Goal: Task Accomplishment & Management: Use online tool/utility

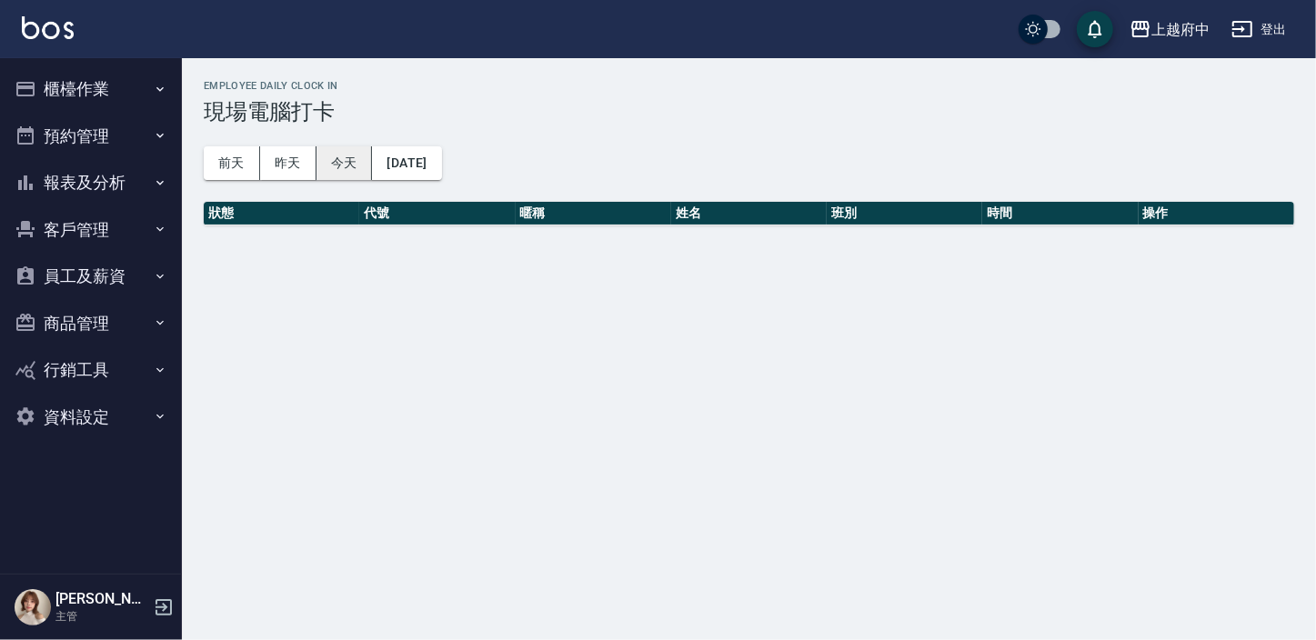
click at [337, 163] on button "今天" at bounding box center [345, 163] width 56 height 34
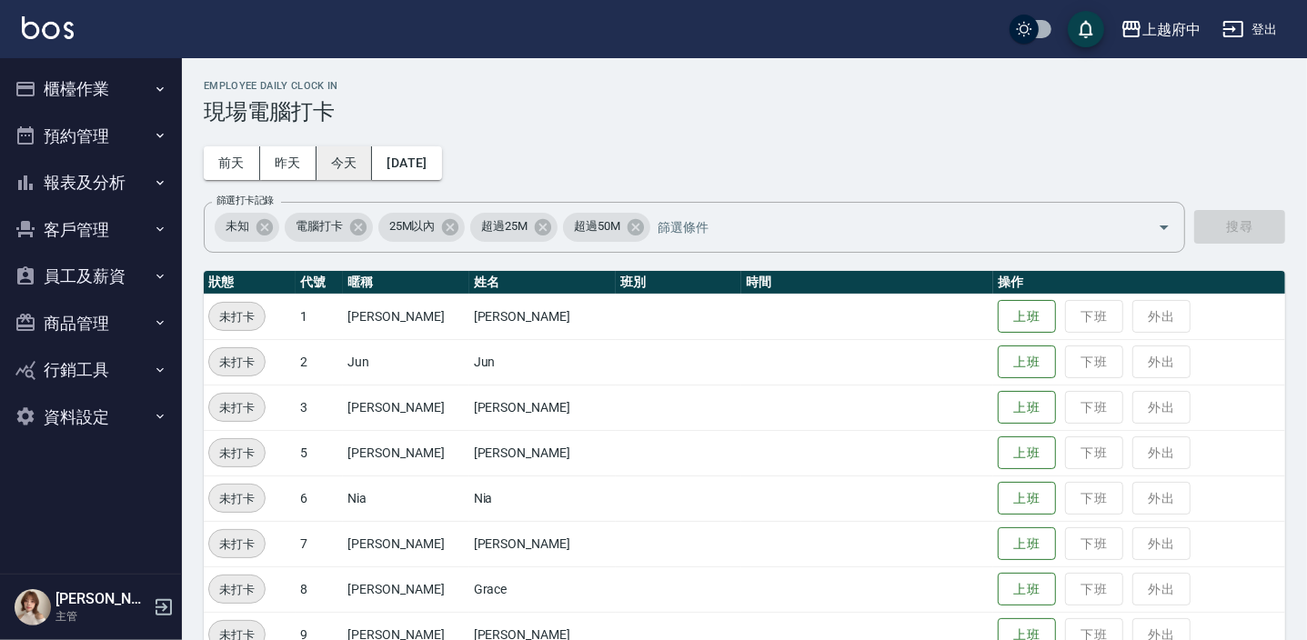
click at [337, 163] on button "今天" at bounding box center [345, 163] width 56 height 34
click at [998, 590] on button "上班" at bounding box center [1027, 590] width 58 height 32
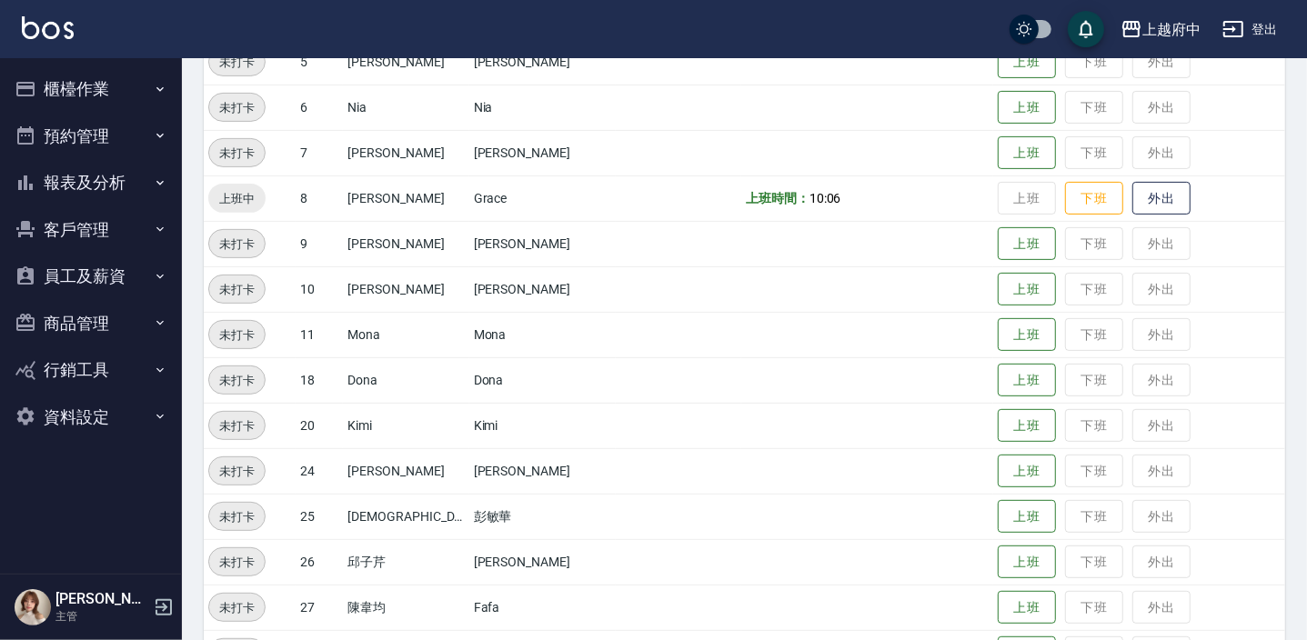
scroll to position [585, 0]
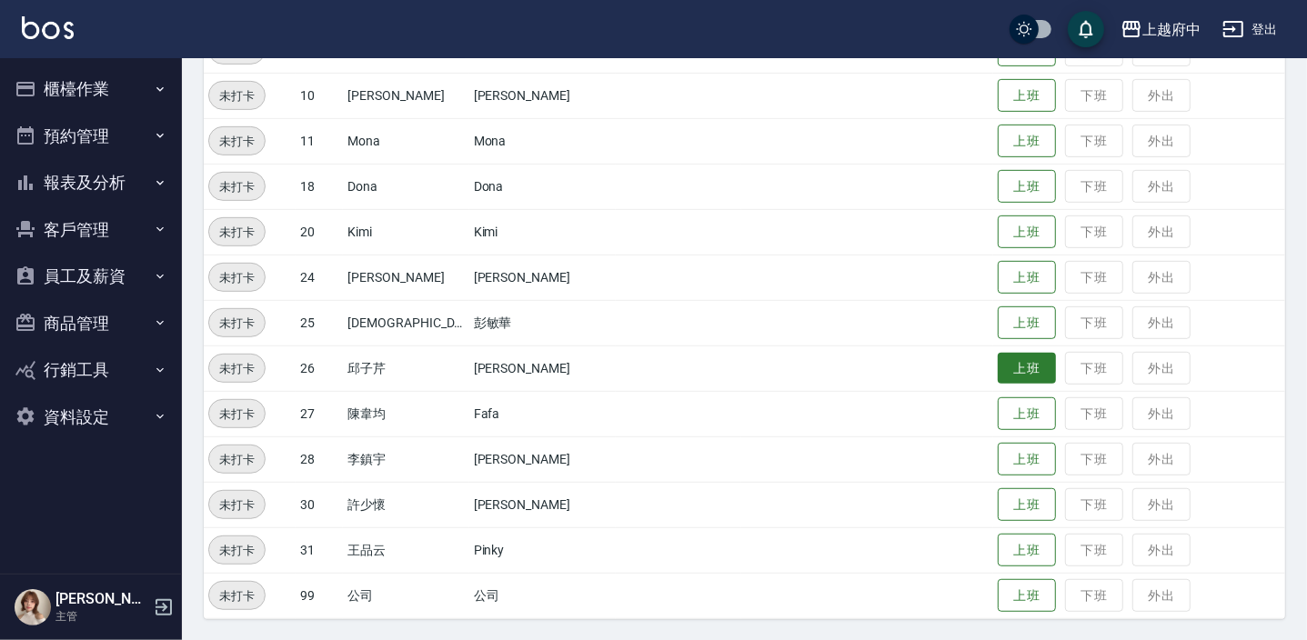
click at [1007, 364] on button "上班" at bounding box center [1027, 369] width 58 height 32
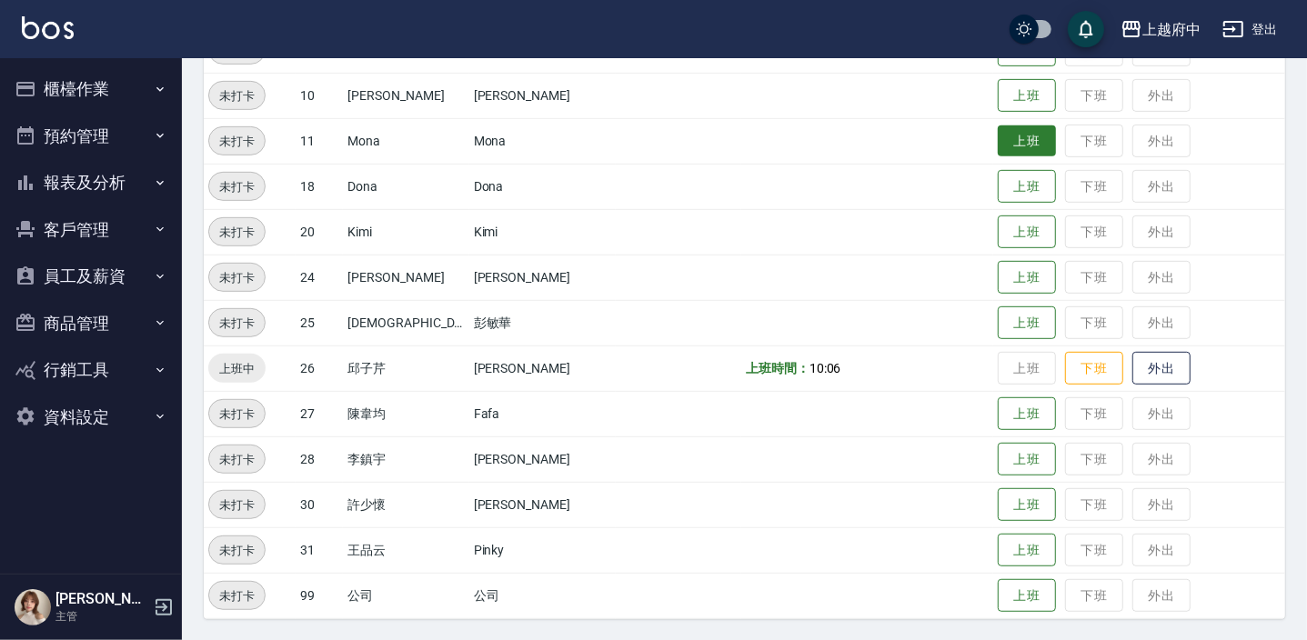
click at [1001, 143] on button "上班" at bounding box center [1027, 142] width 58 height 32
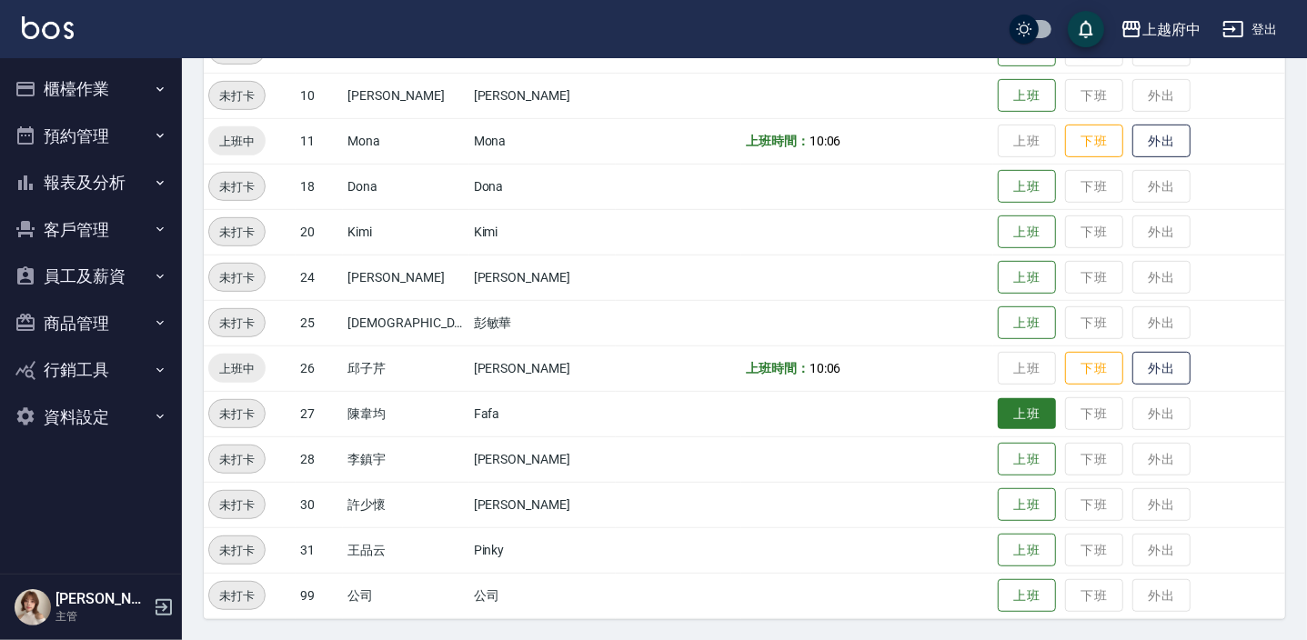
click at [998, 410] on button "上班" at bounding box center [1027, 414] width 58 height 32
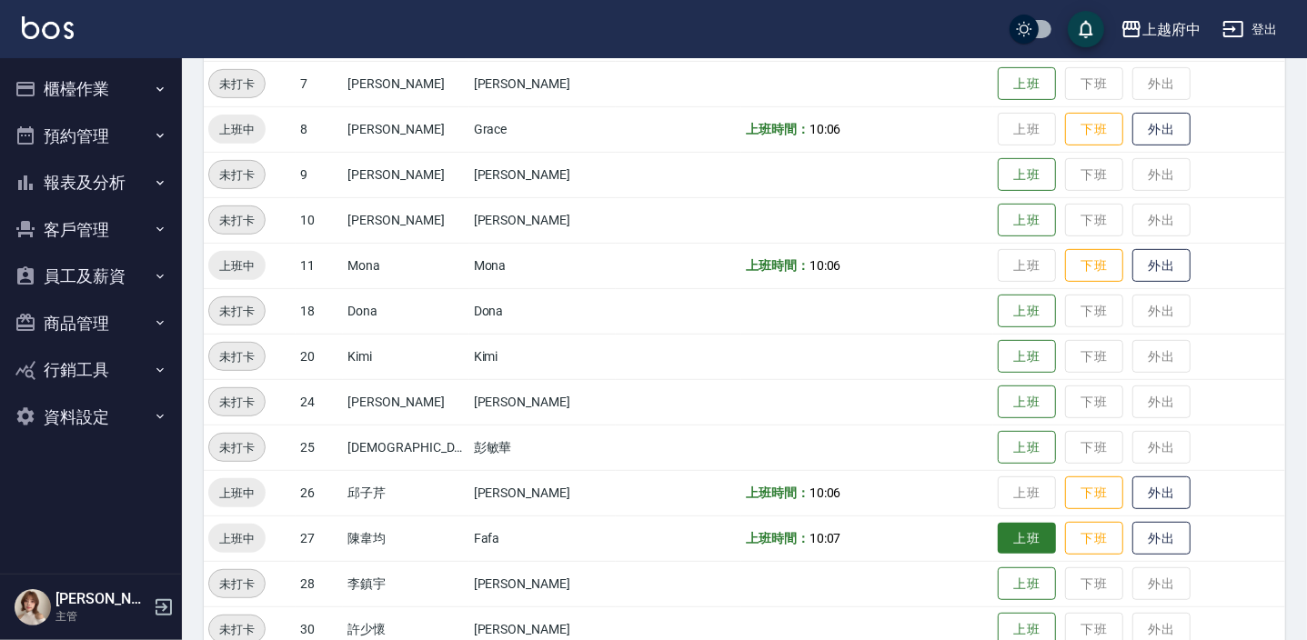
scroll to position [474, 0]
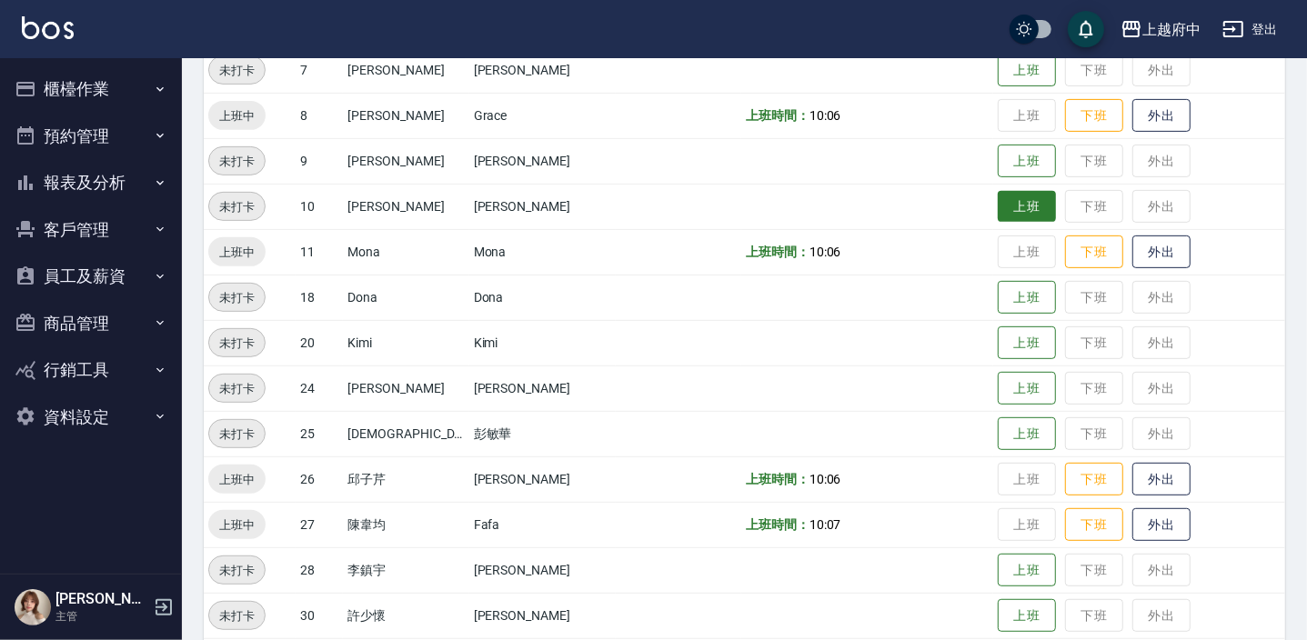
click at [998, 197] on button "上班" at bounding box center [1027, 207] width 58 height 32
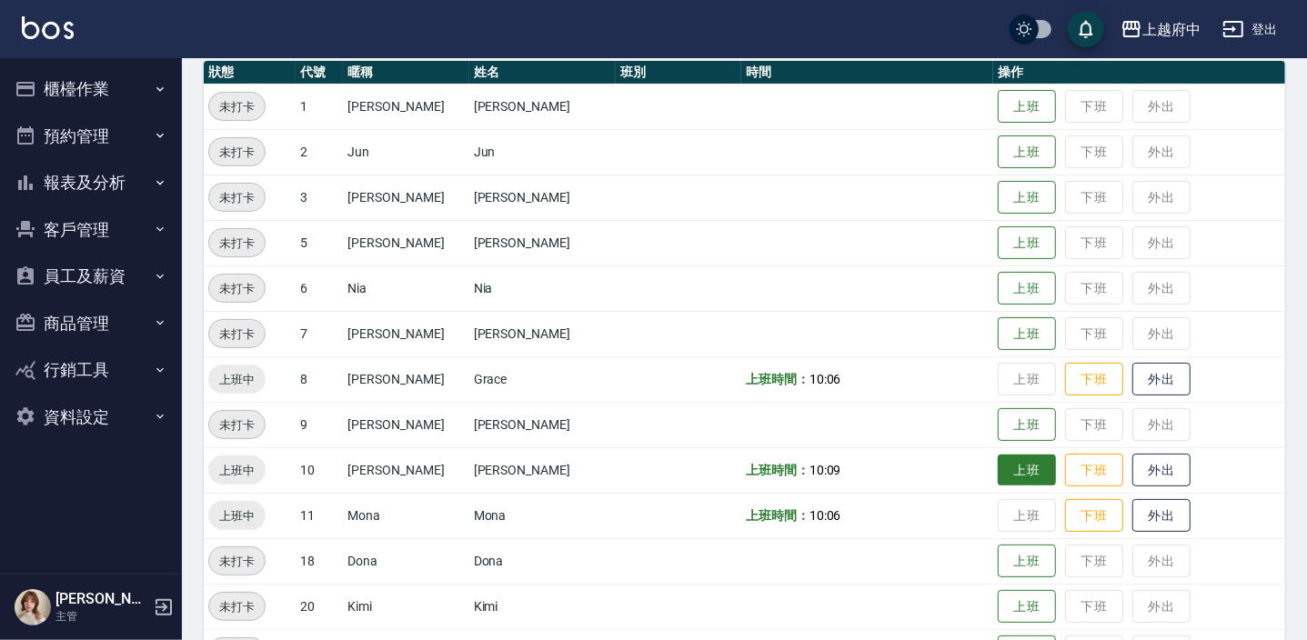
scroll to position [213, 0]
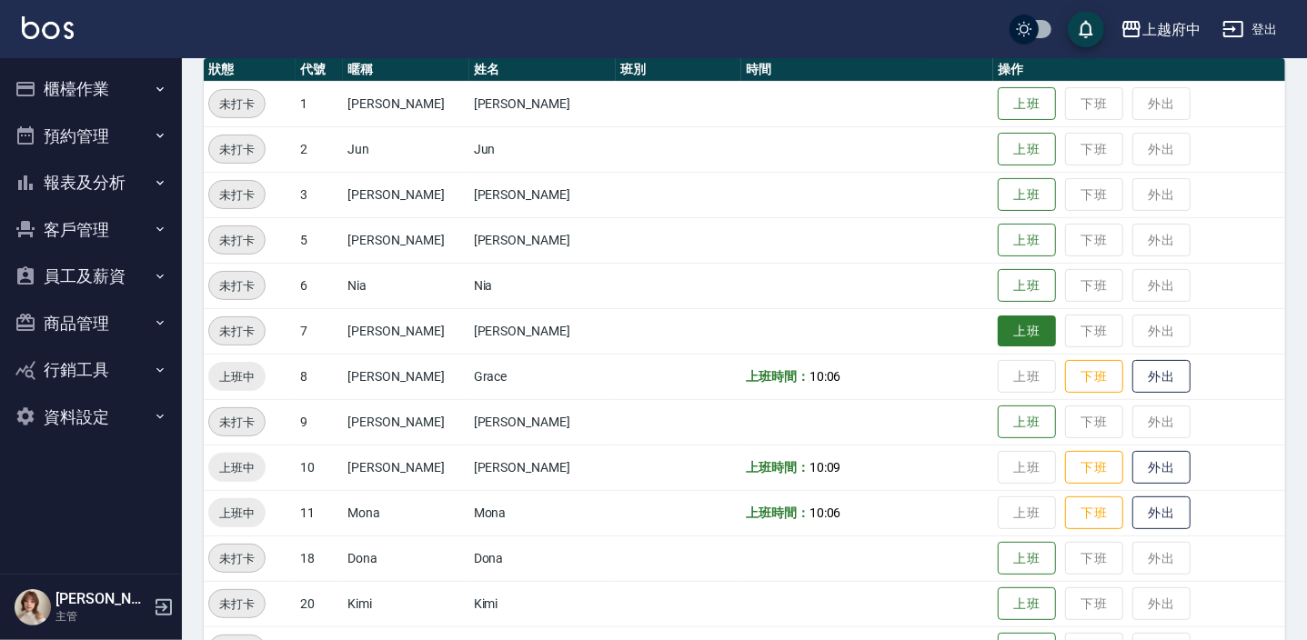
click at [1004, 328] on button "上班" at bounding box center [1027, 332] width 58 height 32
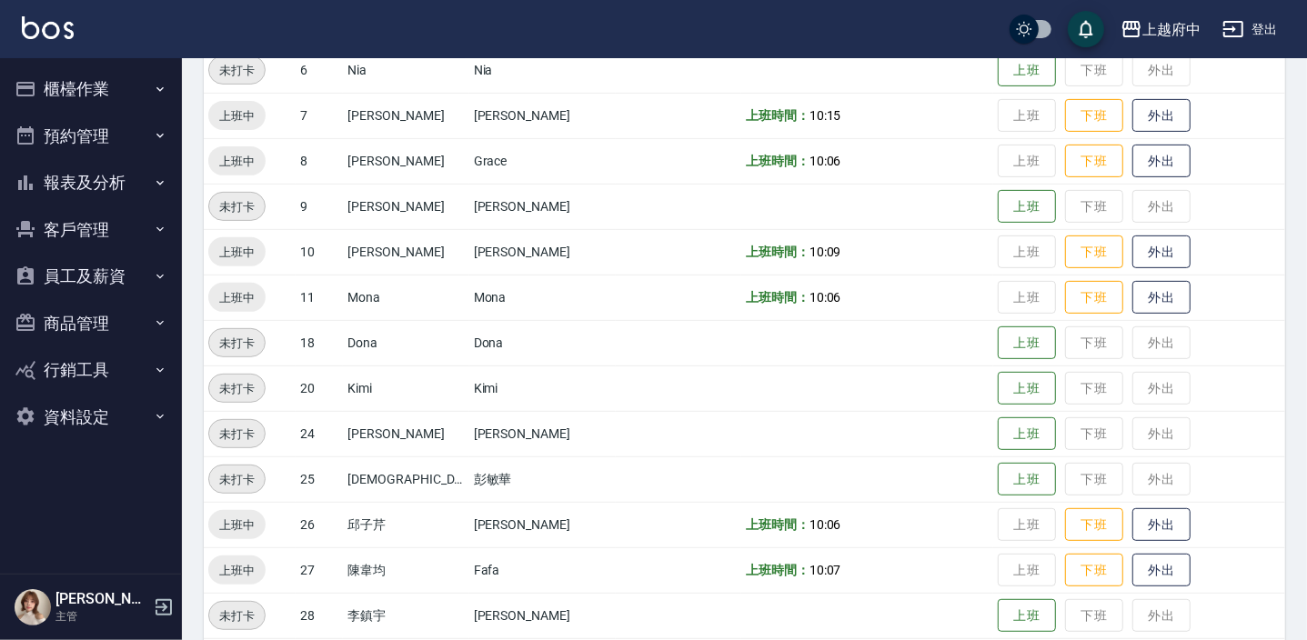
scroll to position [461, 0]
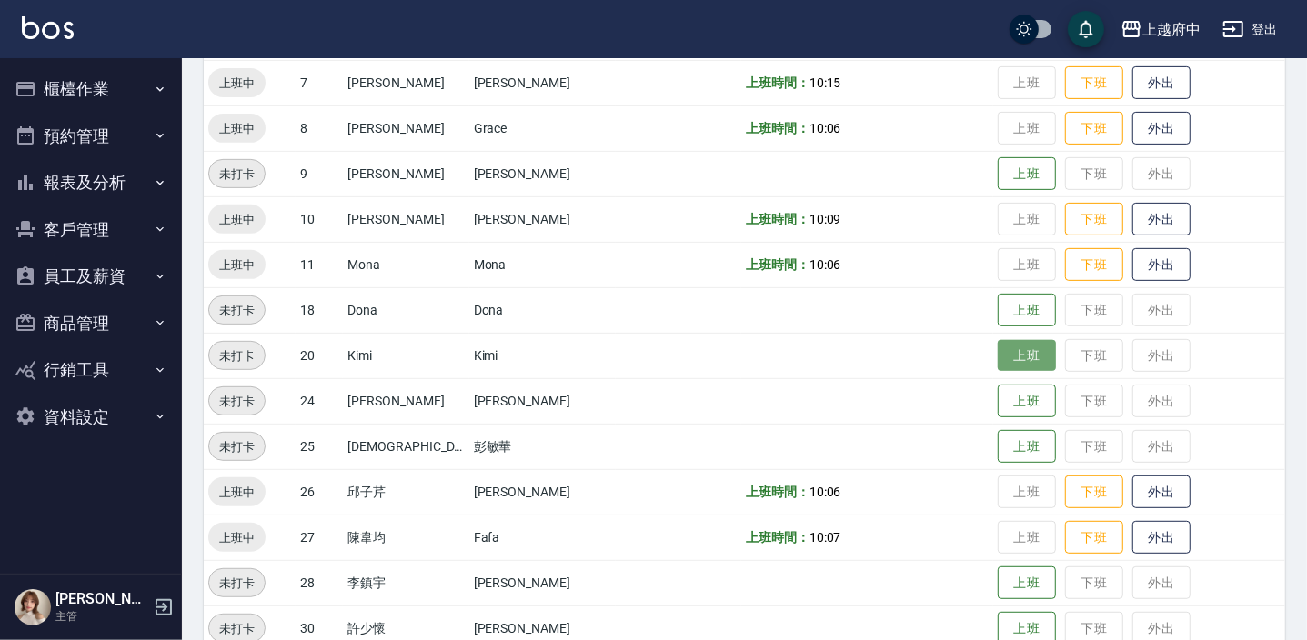
click at [1019, 358] on button "上班" at bounding box center [1027, 356] width 58 height 32
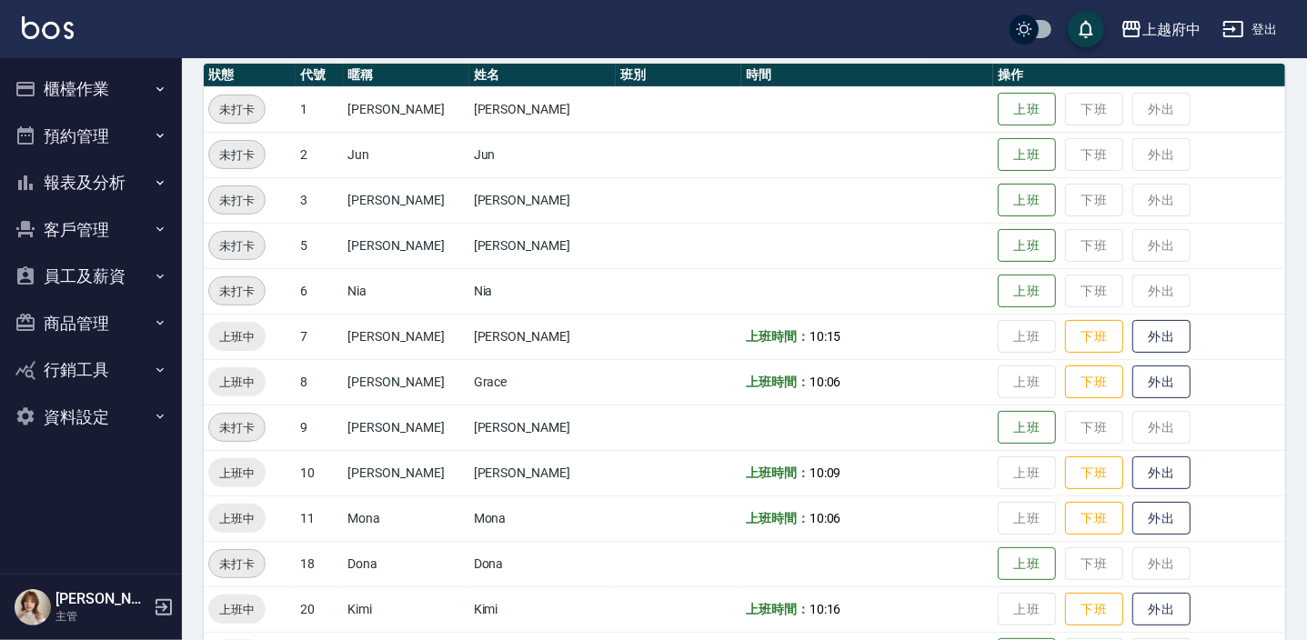
scroll to position [0, 0]
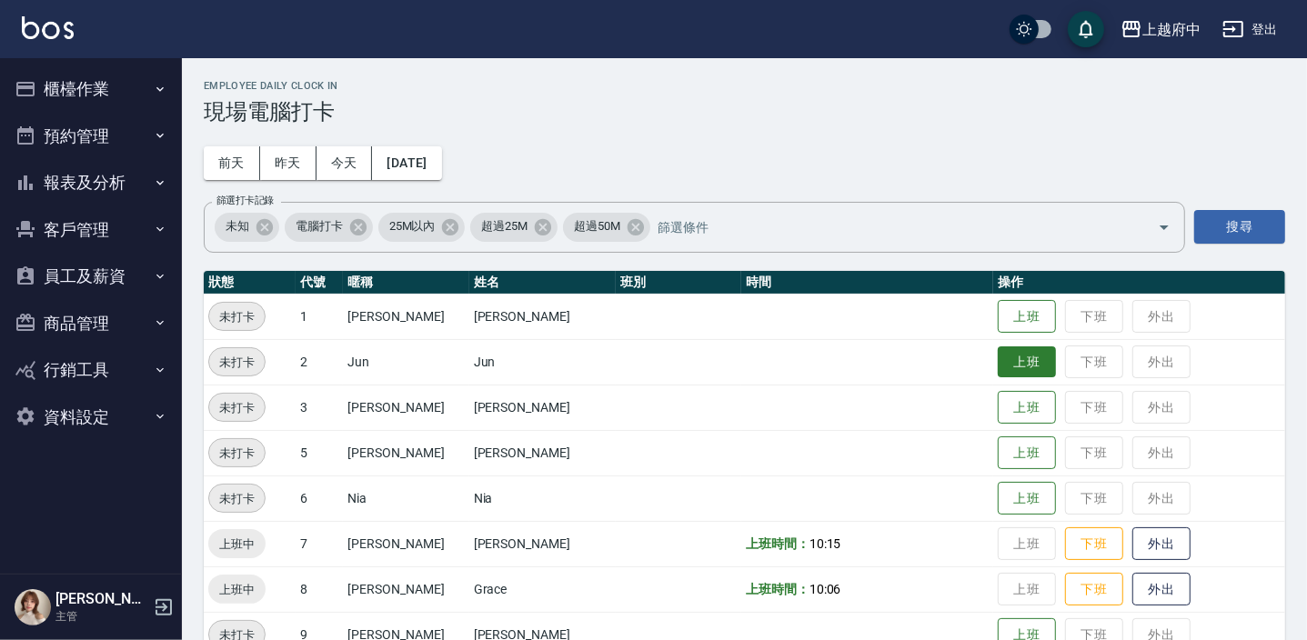
click at [1013, 349] on button "上班" at bounding box center [1027, 363] width 58 height 32
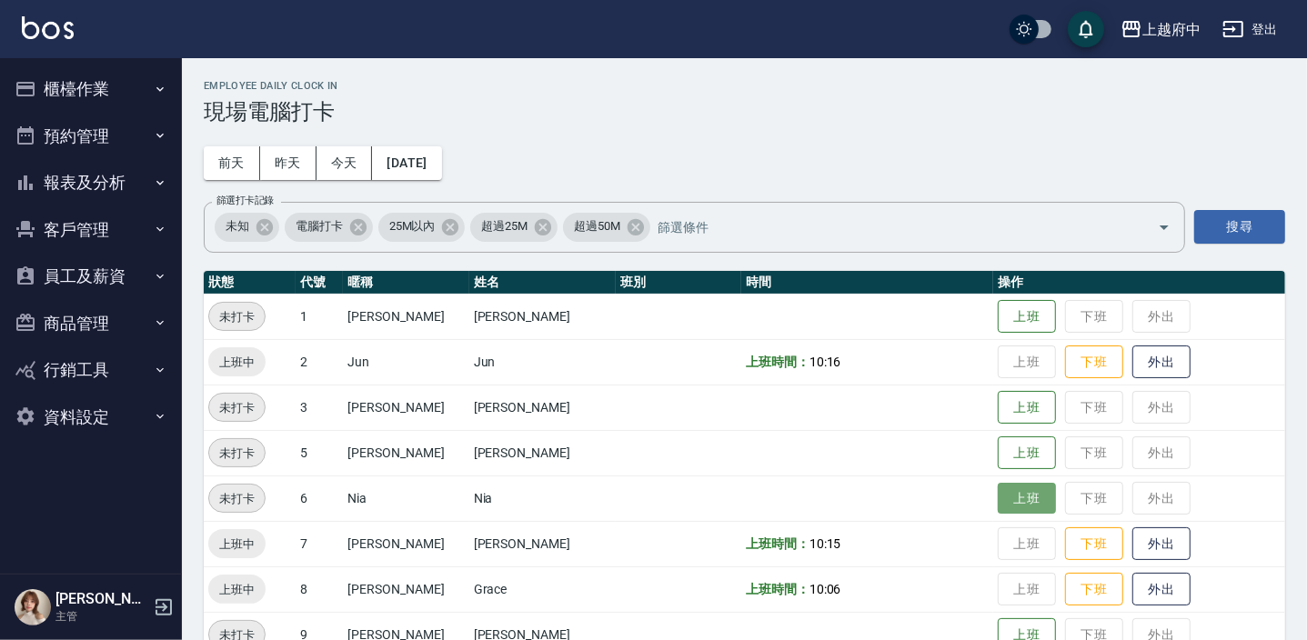
click at [998, 499] on button "上班" at bounding box center [1027, 499] width 58 height 32
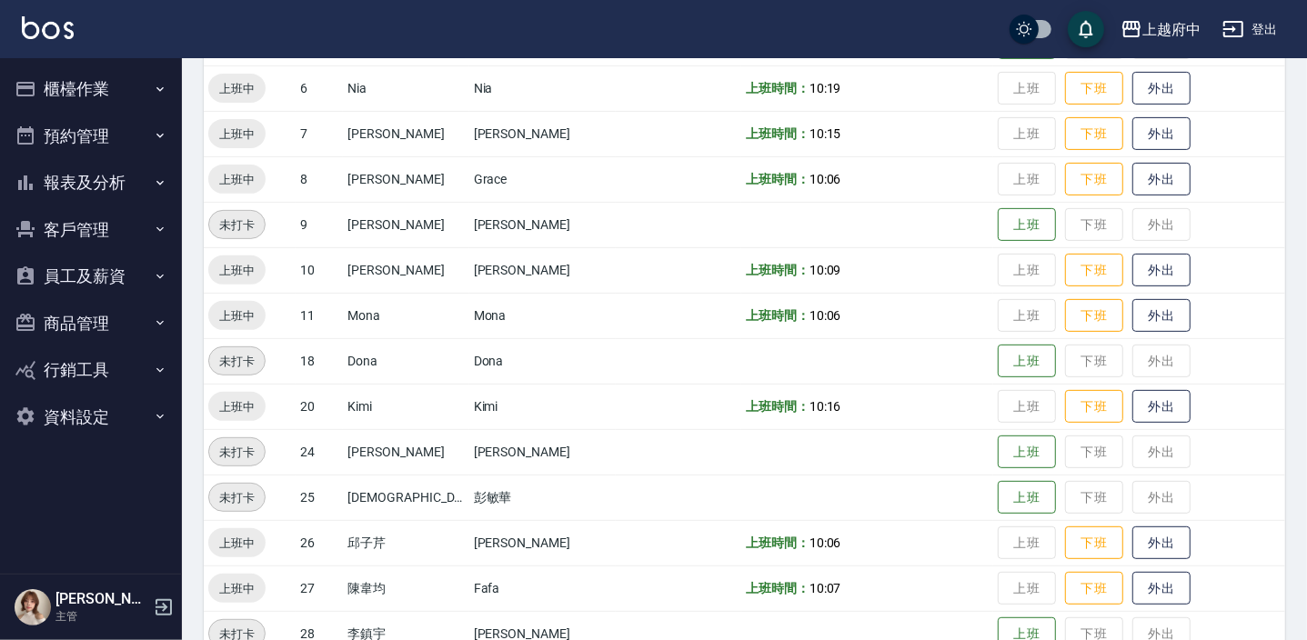
scroll to position [413, 0]
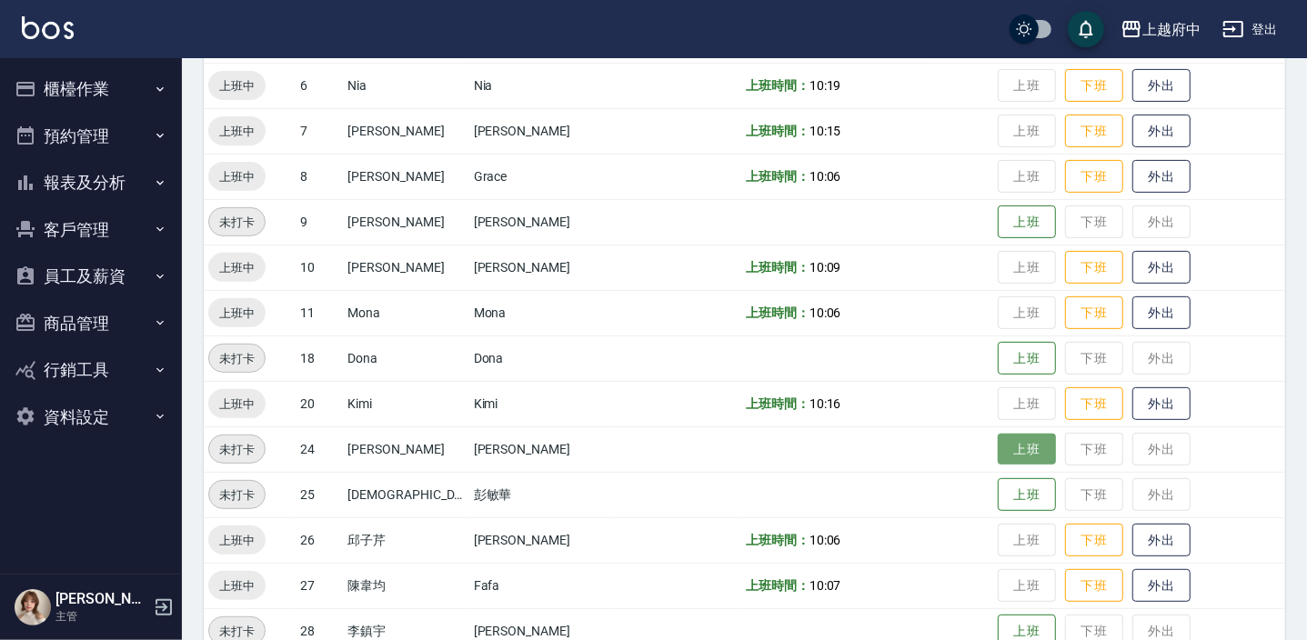
click at [1003, 438] on button "上班" at bounding box center [1027, 450] width 58 height 32
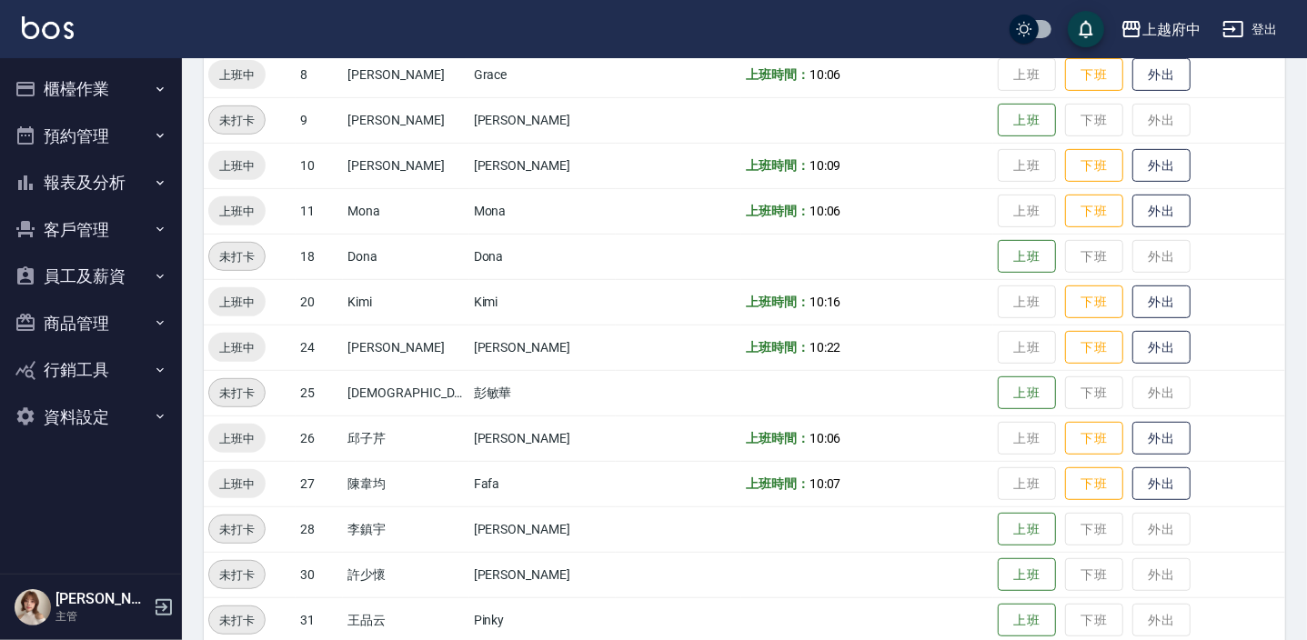
scroll to position [585, 0]
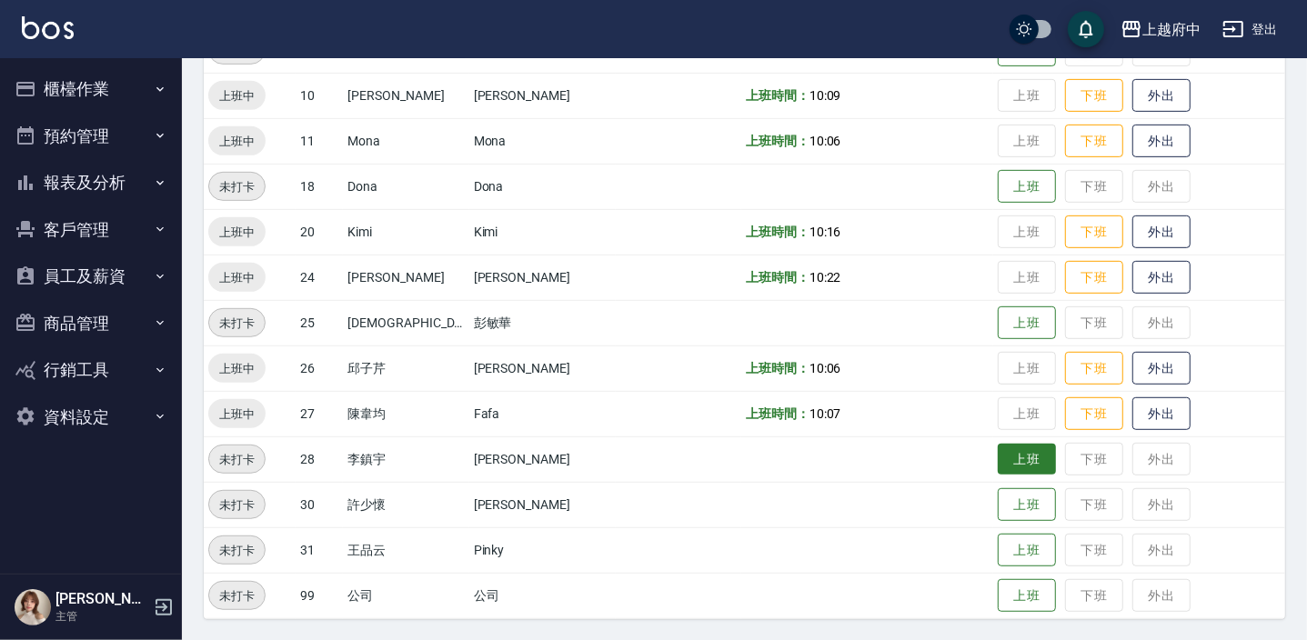
click at [1009, 460] on button "上班" at bounding box center [1027, 460] width 58 height 32
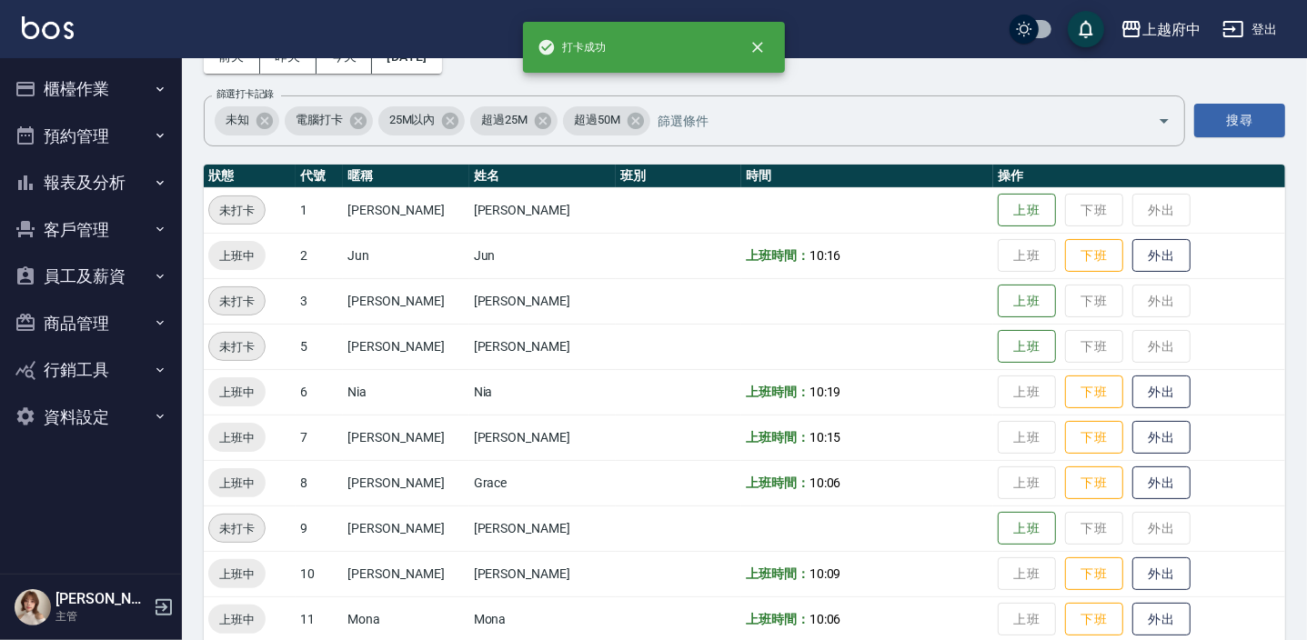
scroll to position [0, 0]
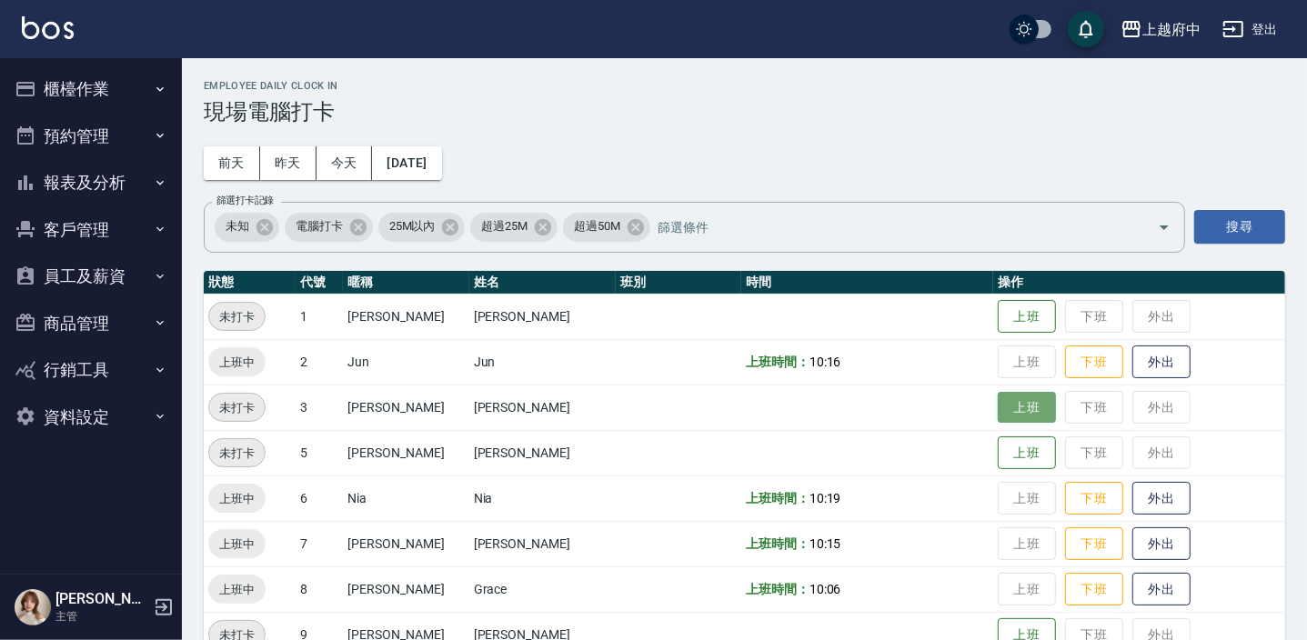
click at [998, 406] on button "上班" at bounding box center [1027, 408] width 58 height 32
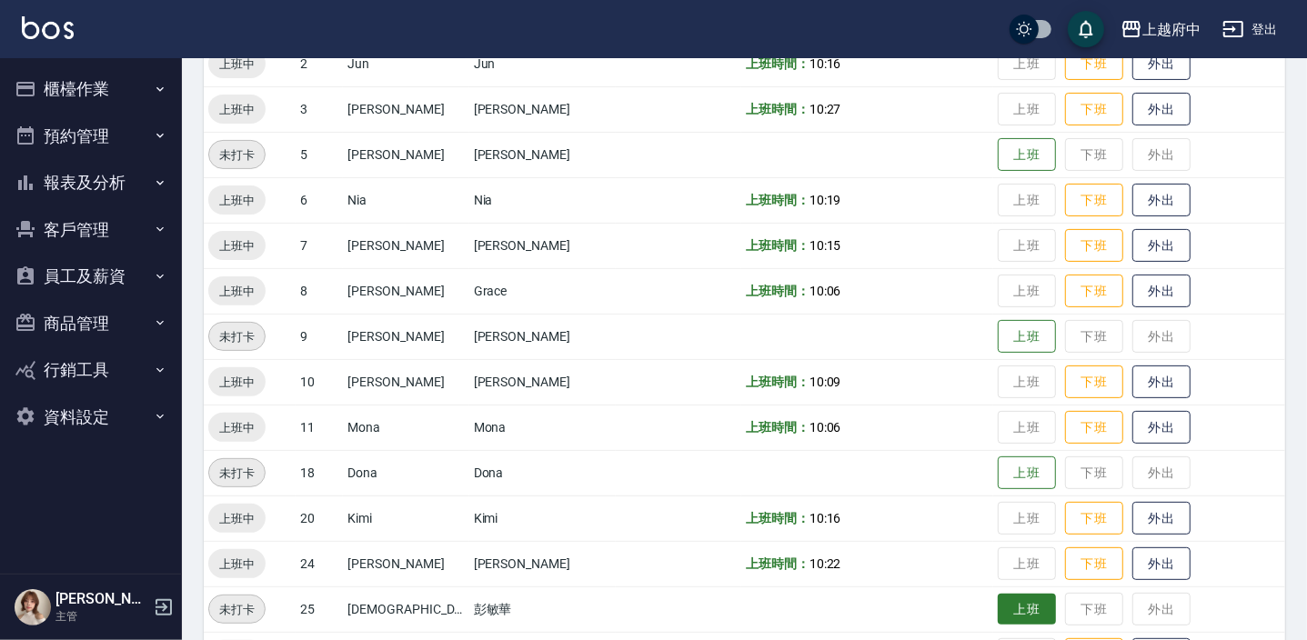
drag, startPoint x: 926, startPoint y: 548, endPoint x: 989, endPoint y: 484, distance: 89.4
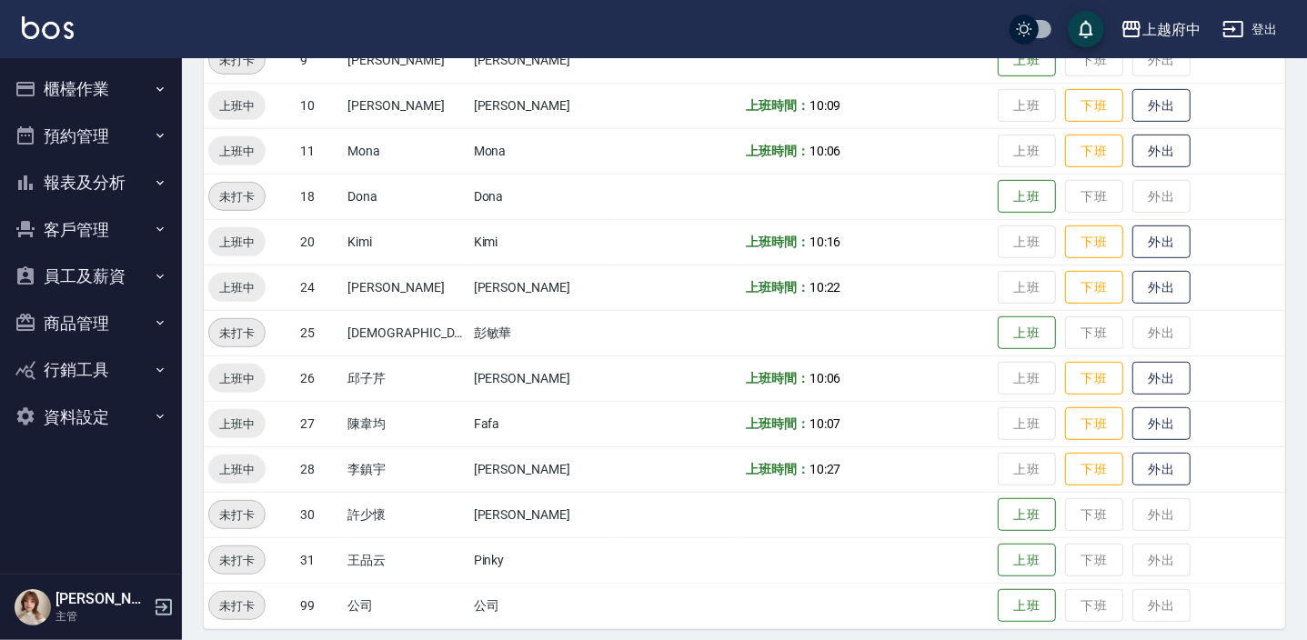
scroll to position [585, 0]
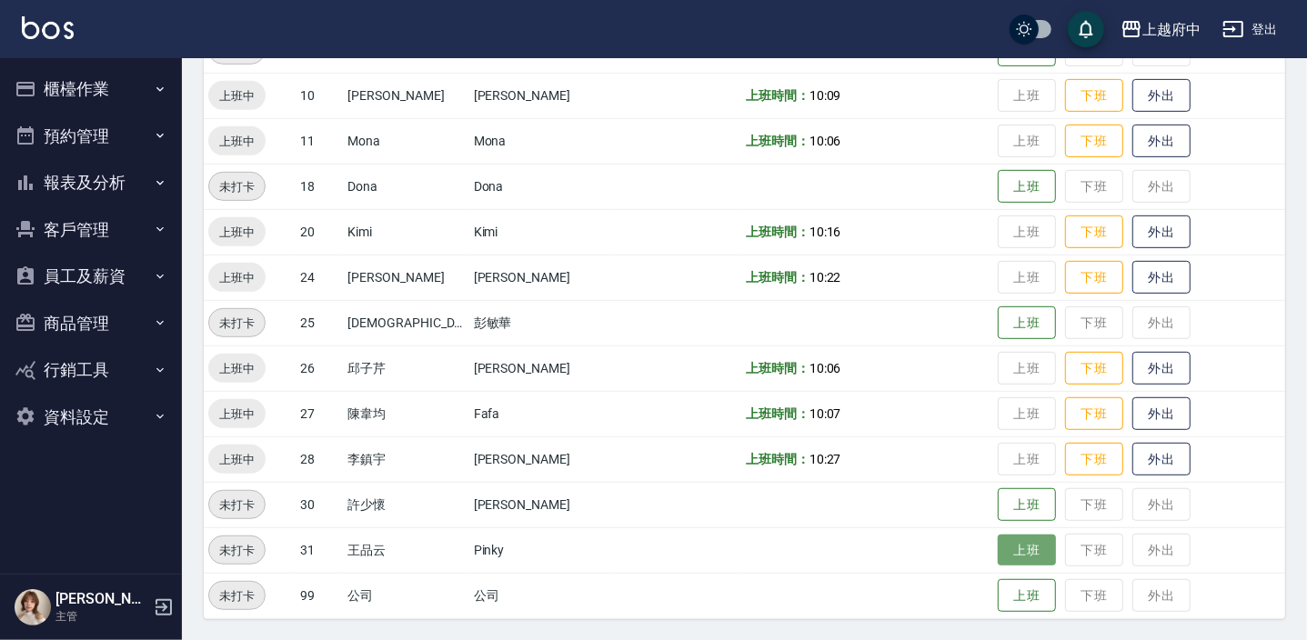
click at [998, 552] on button "上班" at bounding box center [1027, 551] width 58 height 32
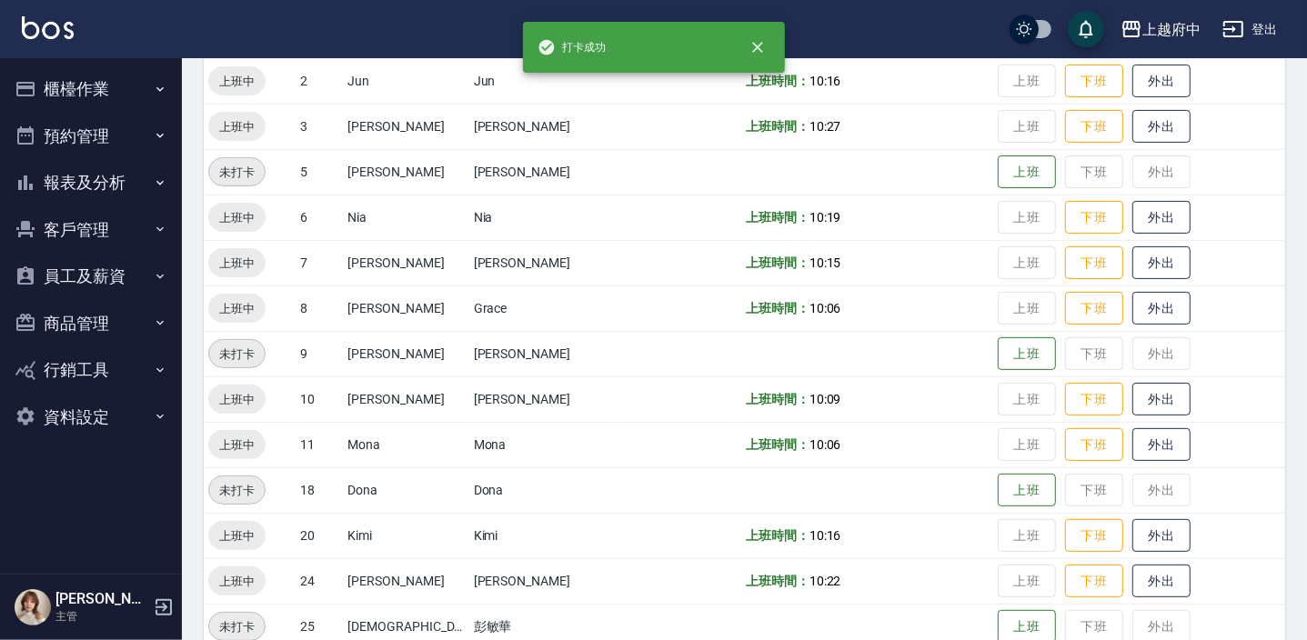
scroll to position [255, 0]
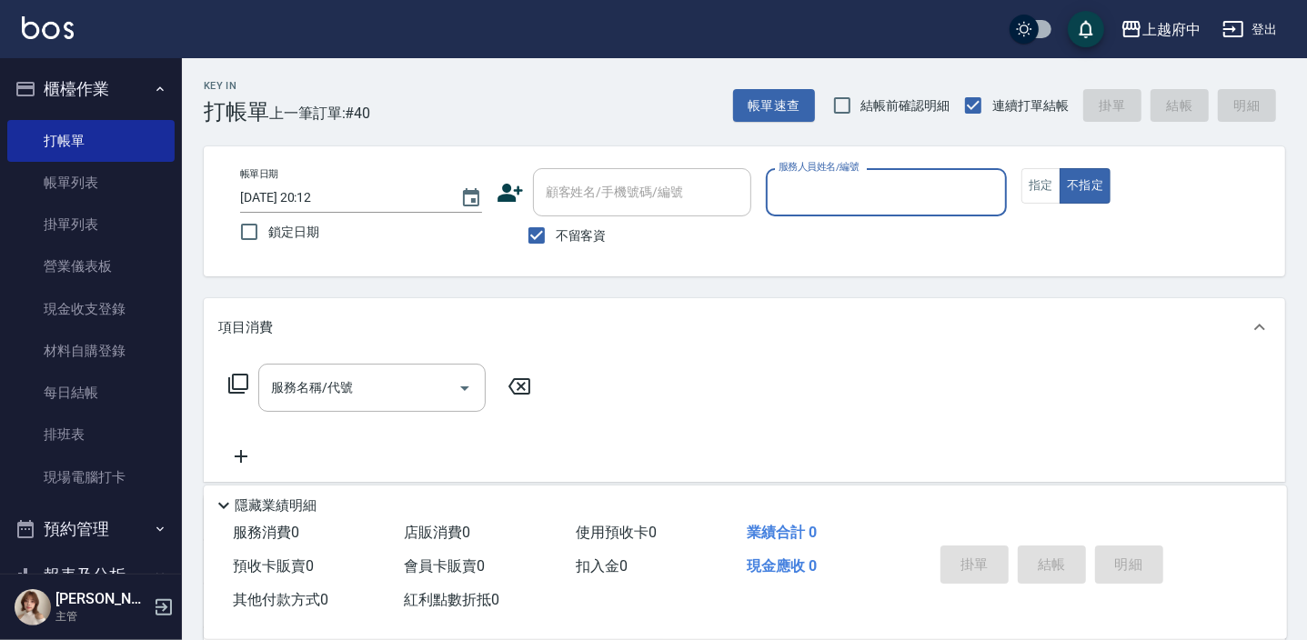
click at [87, 93] on button "櫃檯作業" at bounding box center [90, 89] width 167 height 47
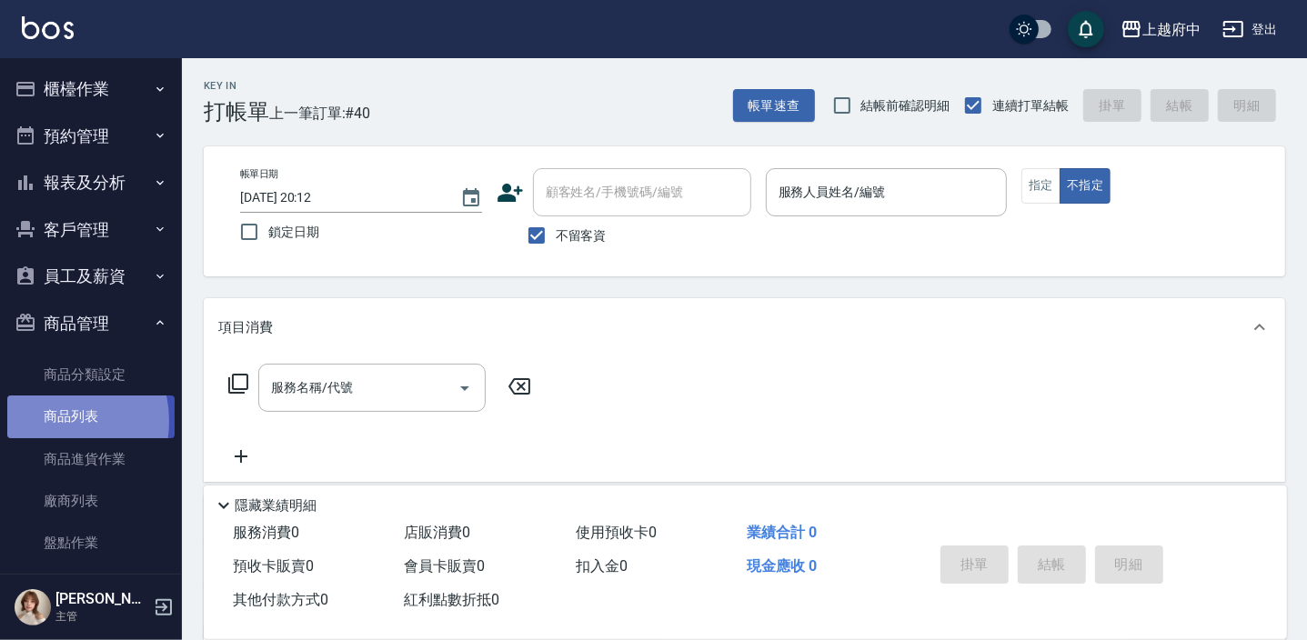
click at [45, 421] on link "商品列表" at bounding box center [90, 417] width 167 height 42
